Goal: Navigation & Orientation: Find specific page/section

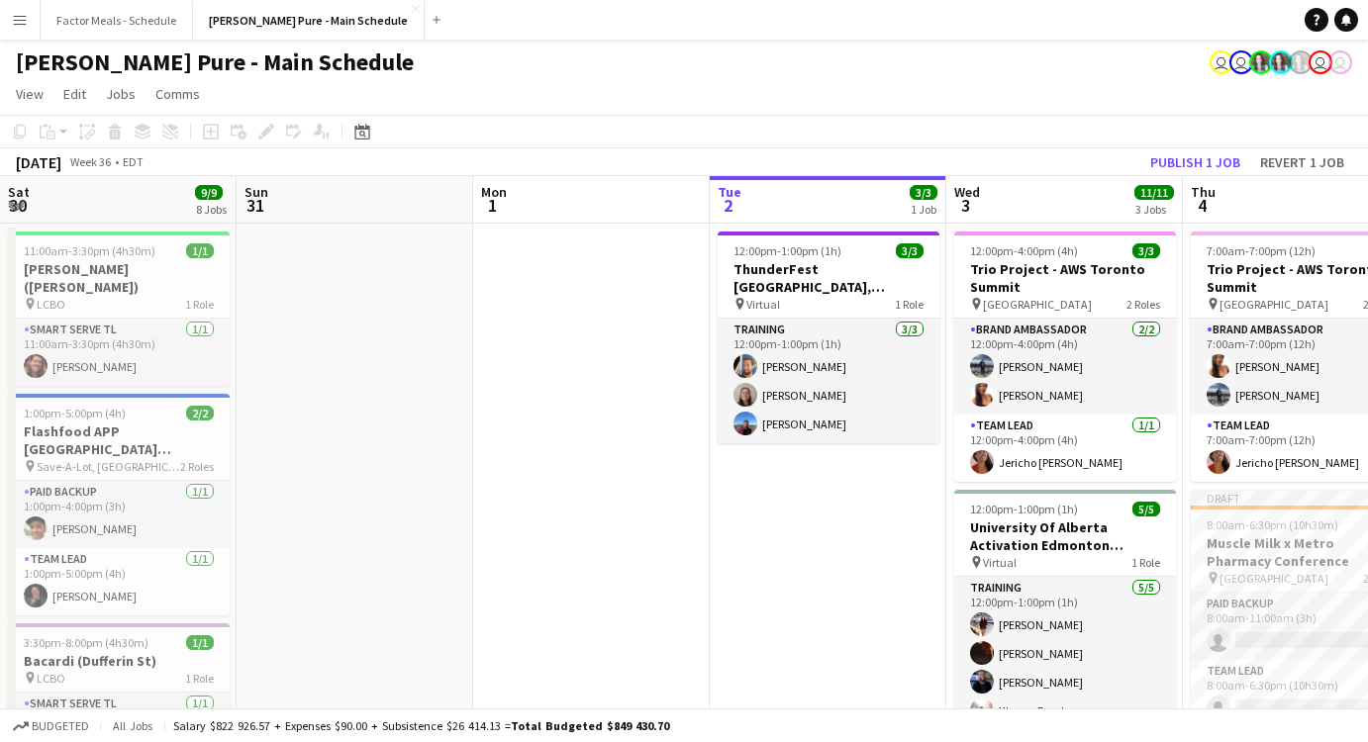
scroll to position [0, 482]
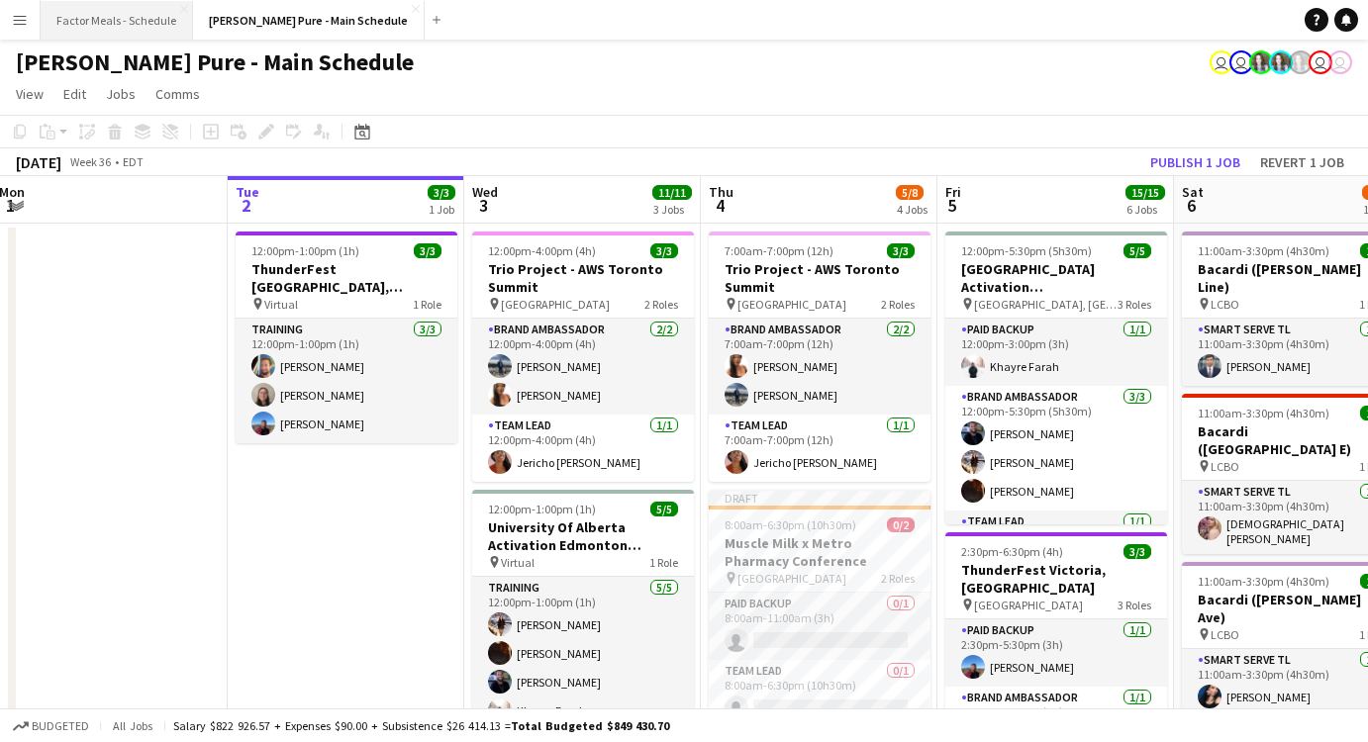
click at [141, 23] on button "Factor Meals - Schedule Close" at bounding box center [117, 20] width 152 height 39
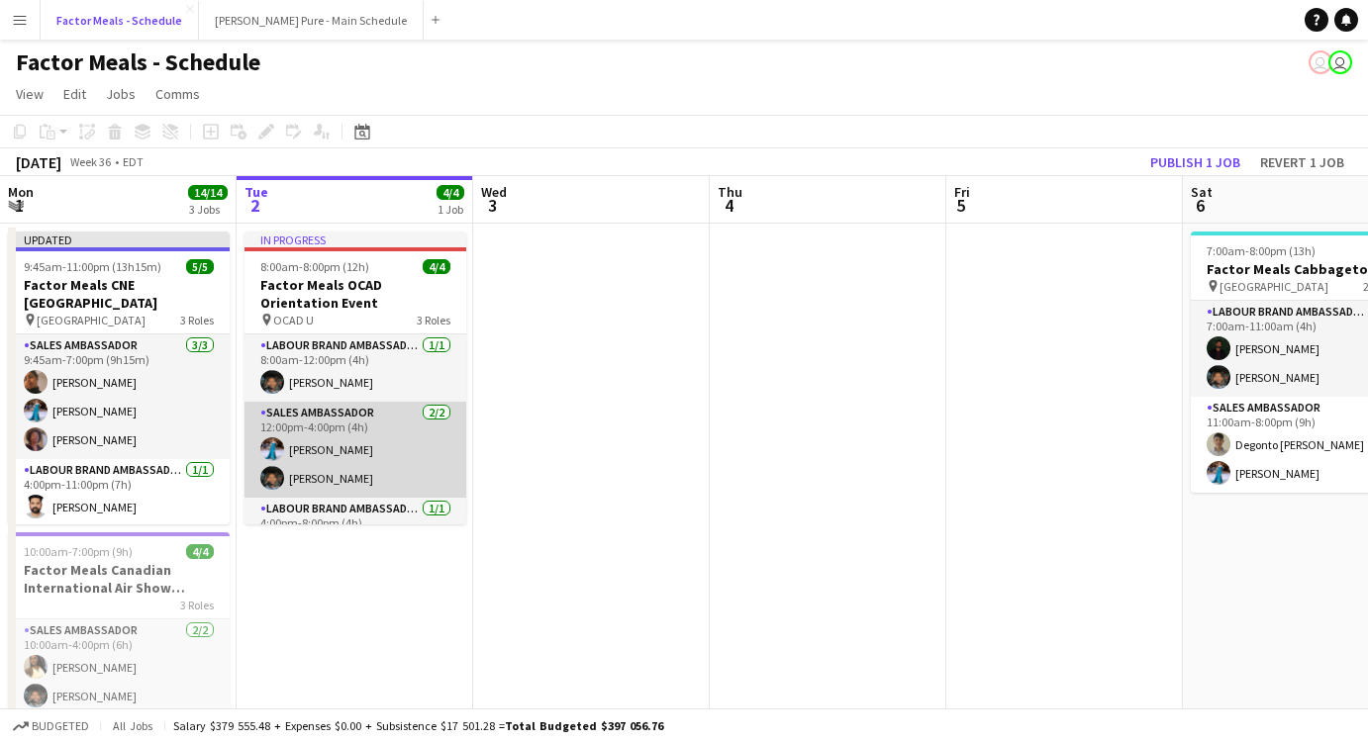
scroll to position [41, 0]
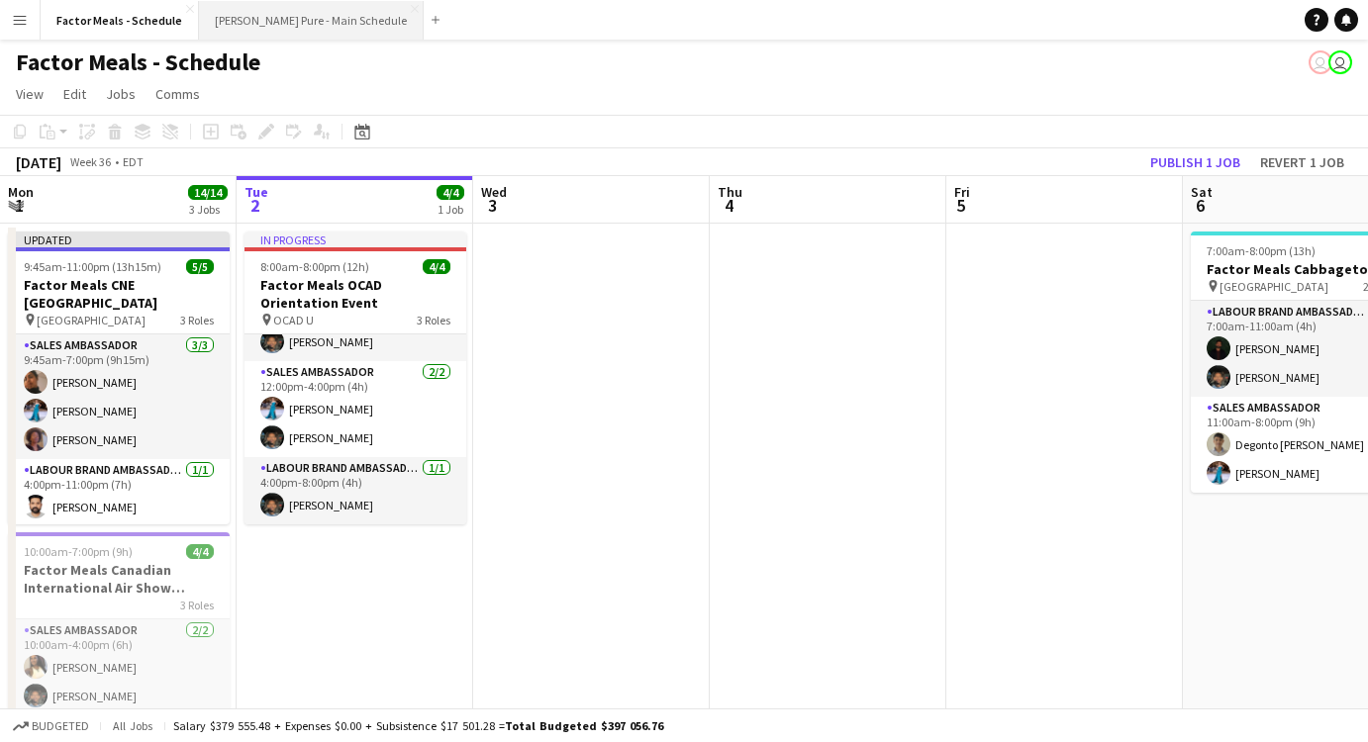
click at [303, 23] on button "[PERSON_NAME] Pure - Main Schedule Close" at bounding box center [311, 20] width 225 height 39
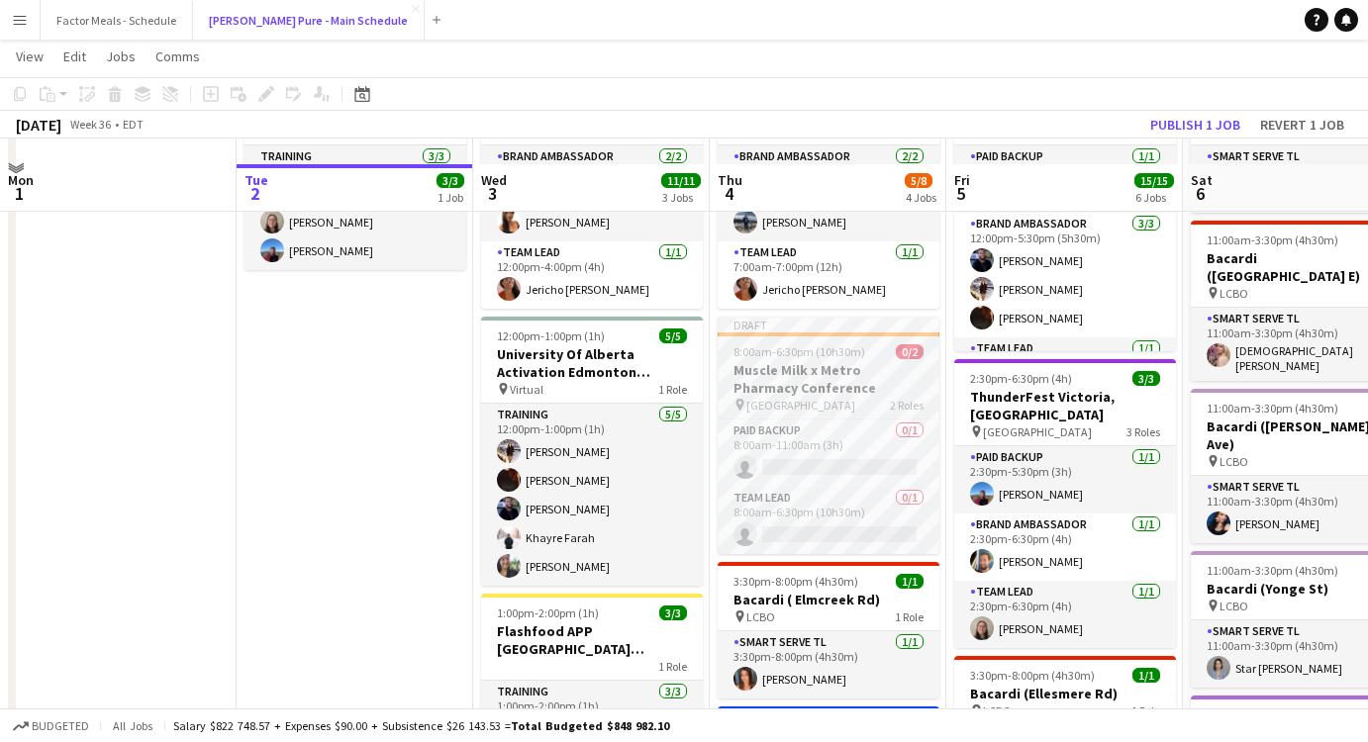
scroll to position [244, 0]
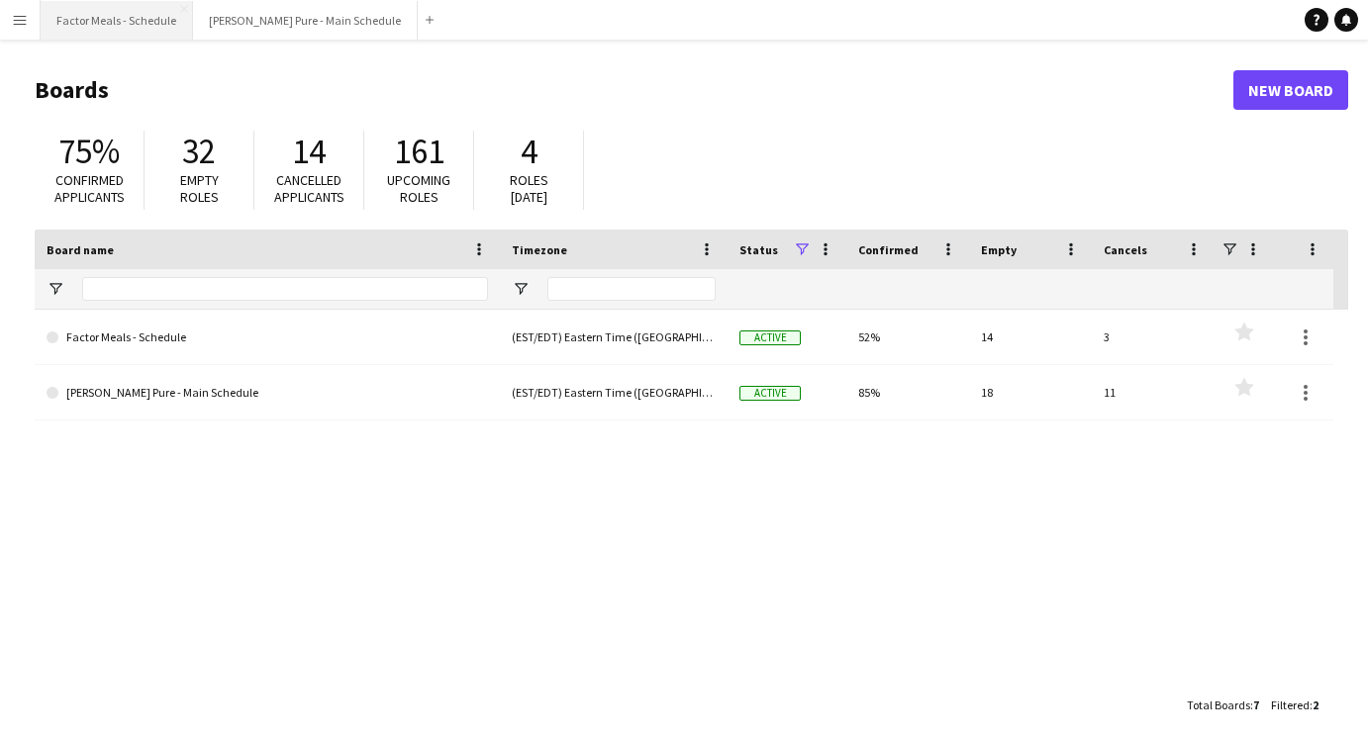
click at [109, 29] on button "Factor Meals - Schedule Close" at bounding box center [117, 20] width 152 height 39
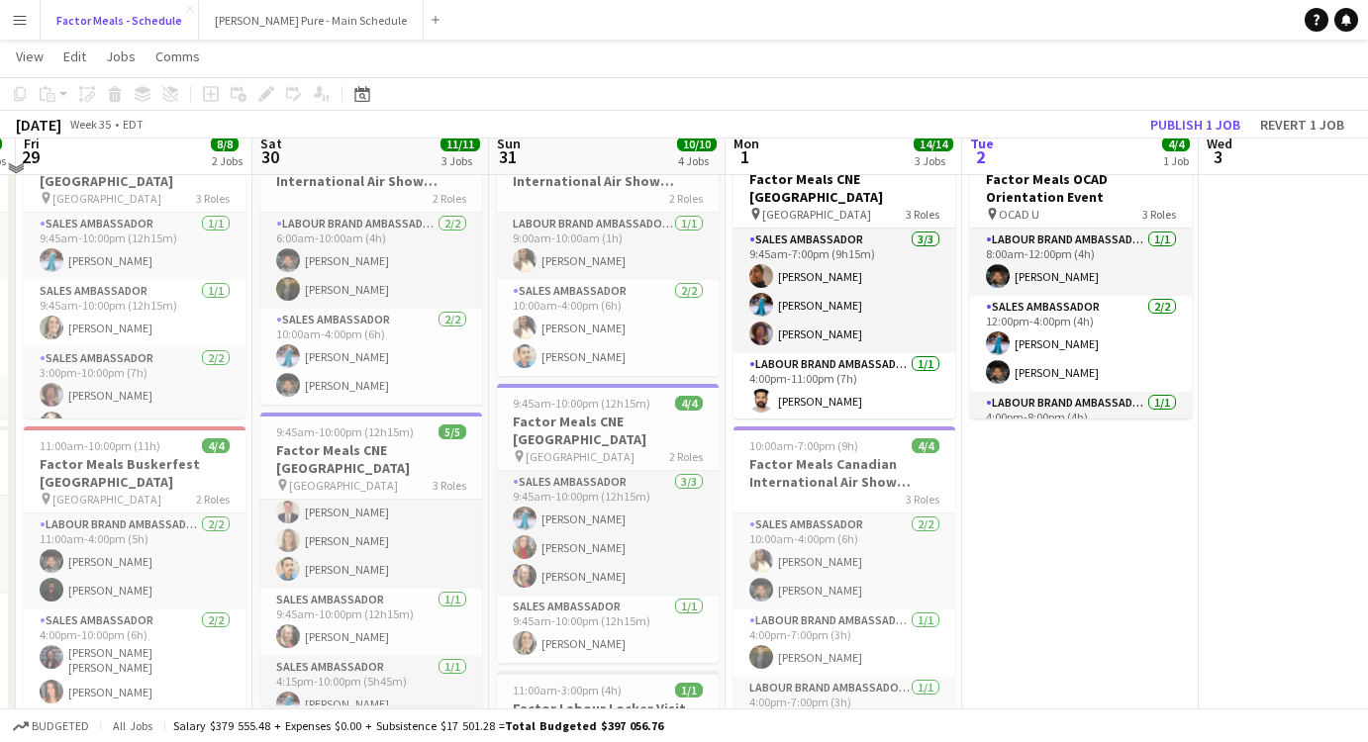
scroll to position [86, 0]
